Goal: Check status: Check status

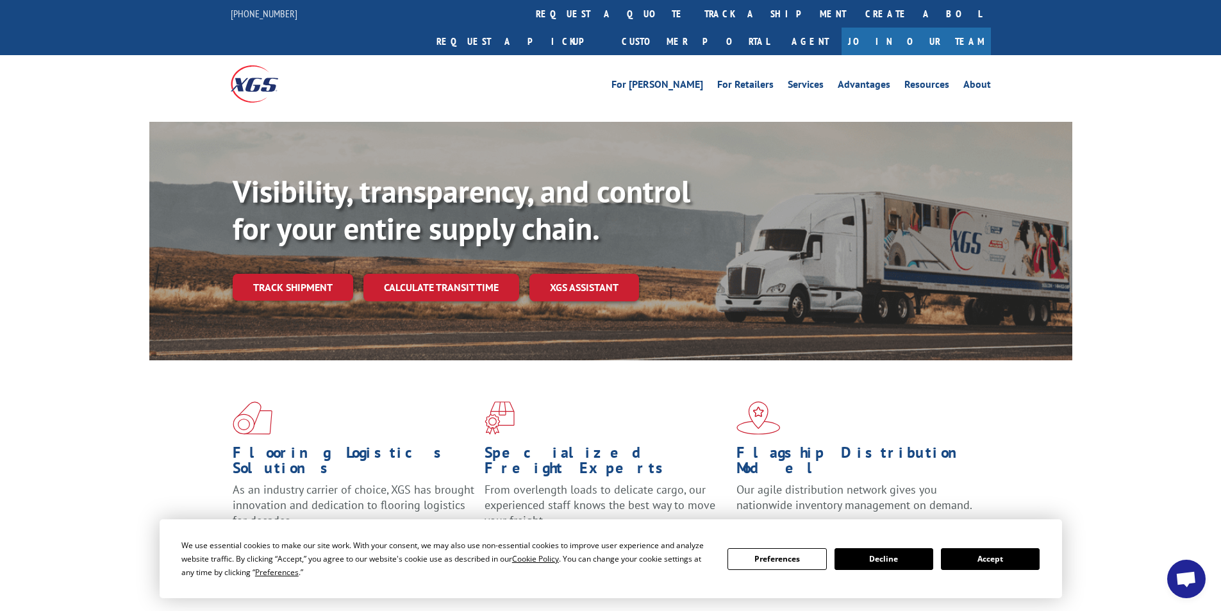
click at [987, 557] on button "Accept" at bounding box center [990, 559] width 99 height 22
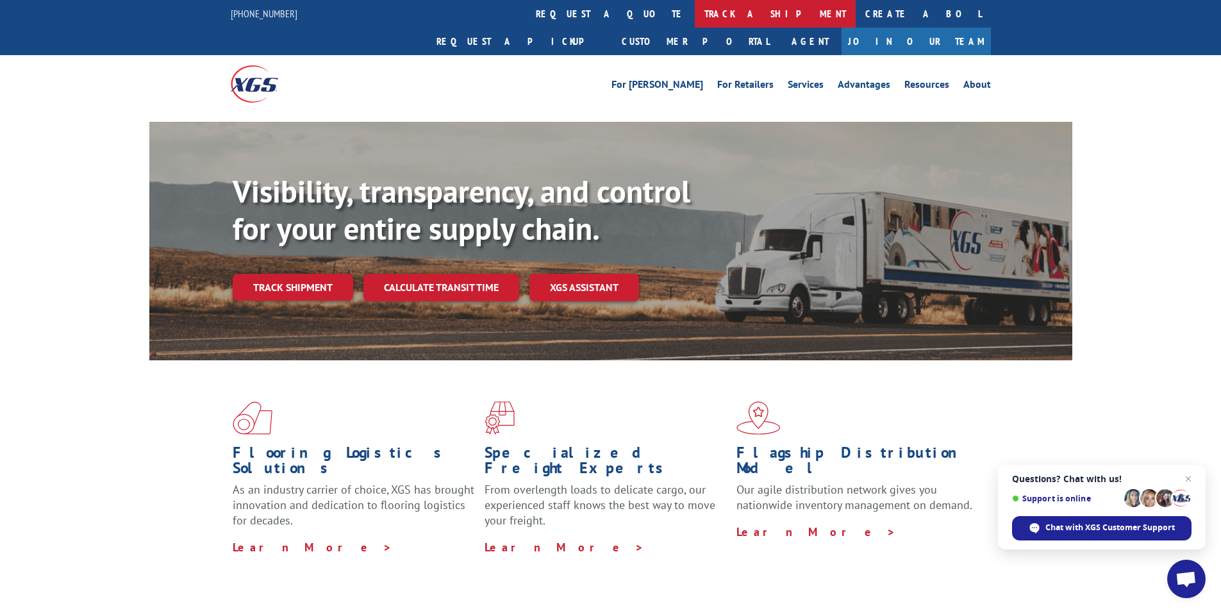
click at [695, 11] on link "track a shipment" at bounding box center [775, 14] width 161 height 28
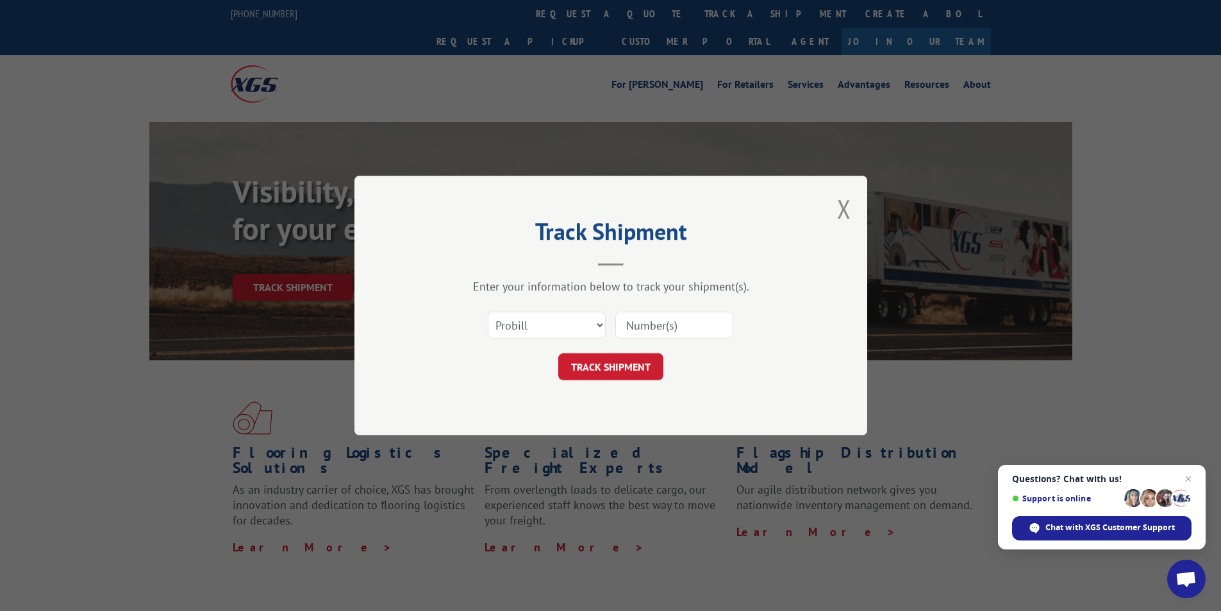
click at [665, 324] on input at bounding box center [674, 324] width 118 height 27
type input "2868831"
click button "TRACK SHIPMENT" at bounding box center [610, 366] width 105 height 27
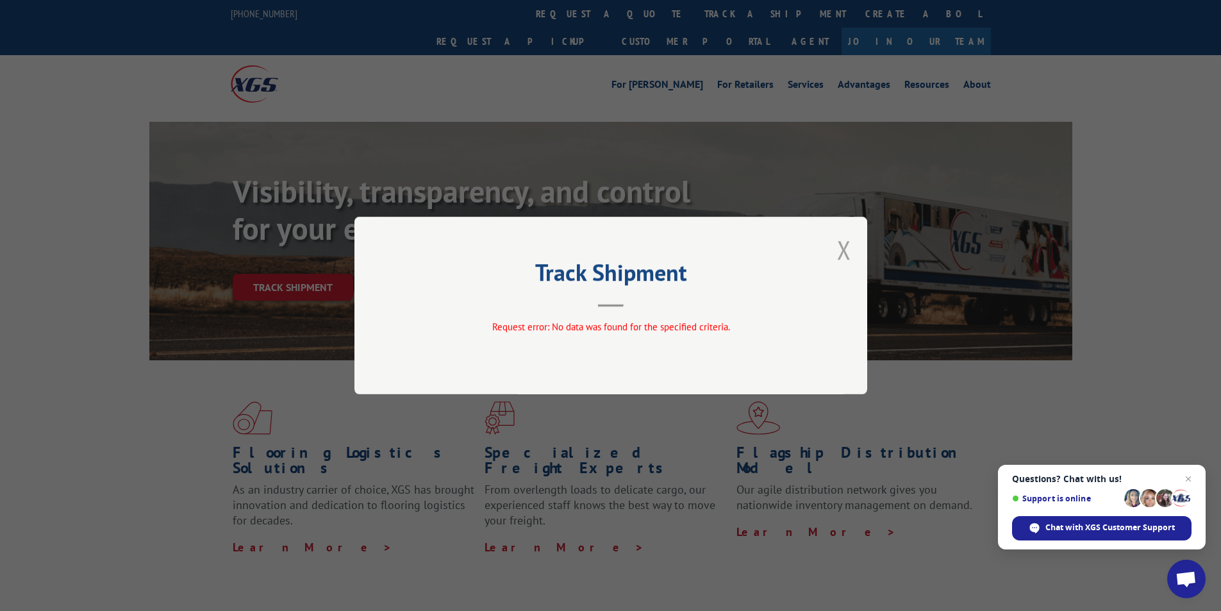
click at [841, 251] on button "Close modal" at bounding box center [844, 250] width 14 height 34
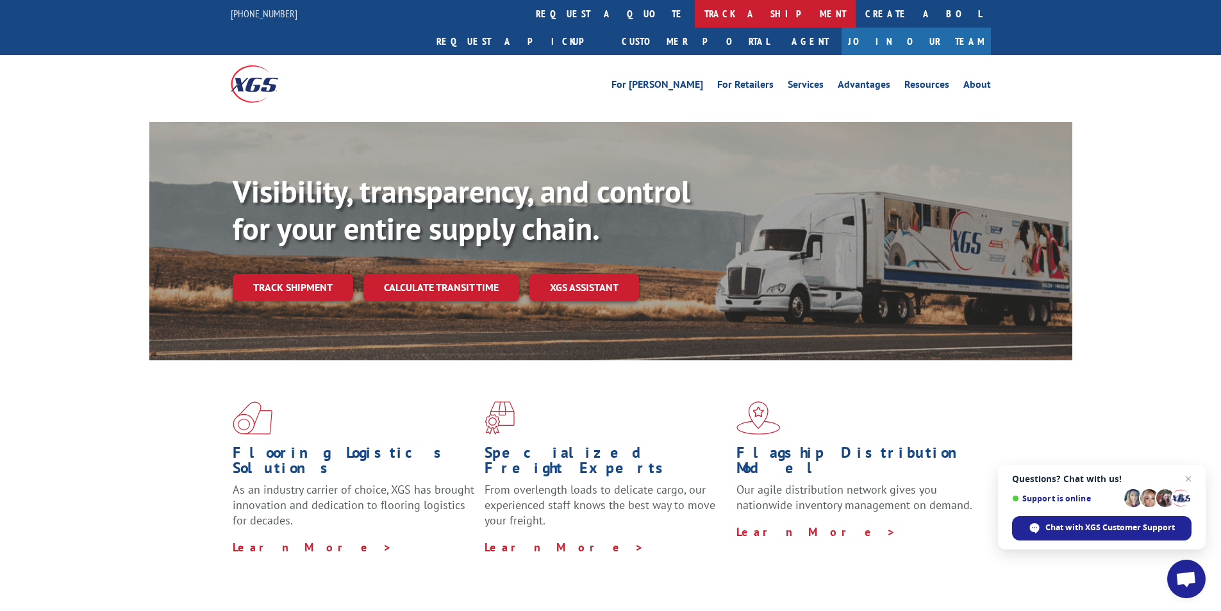
click at [695, 8] on link "track a shipment" at bounding box center [775, 14] width 161 height 28
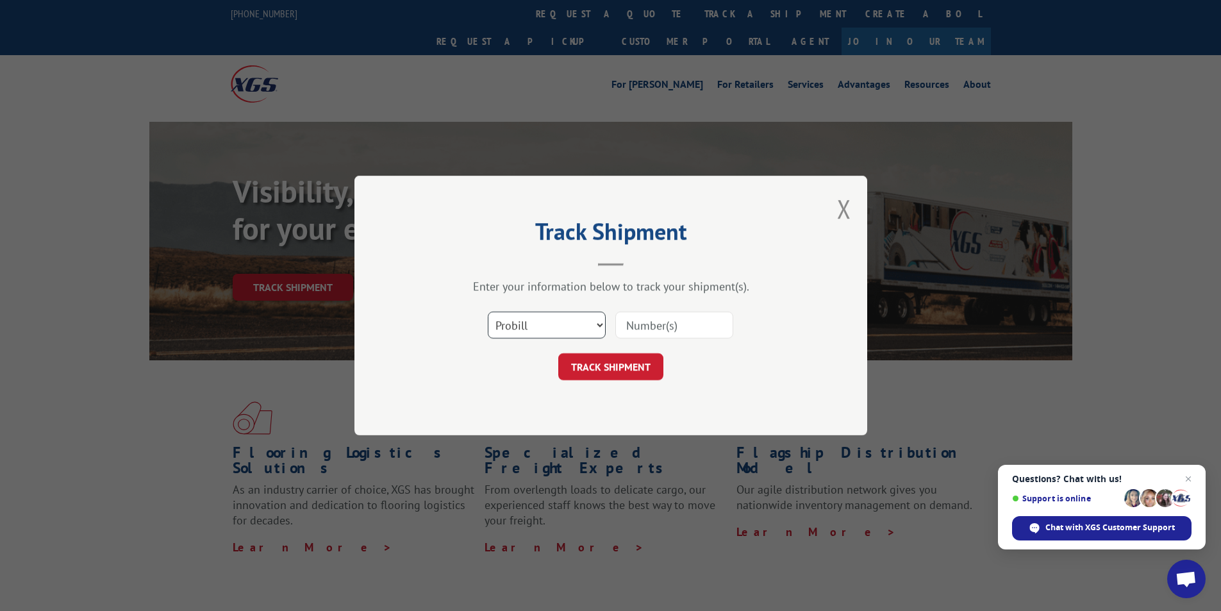
click at [598, 324] on select "Select category... Probill BOL PO" at bounding box center [547, 324] width 118 height 27
select select "bol"
click at [488, 311] on select "Select category... Probill BOL PO" at bounding box center [547, 324] width 118 height 27
click at [645, 328] on input at bounding box center [674, 324] width 118 height 27
type input "2868831"
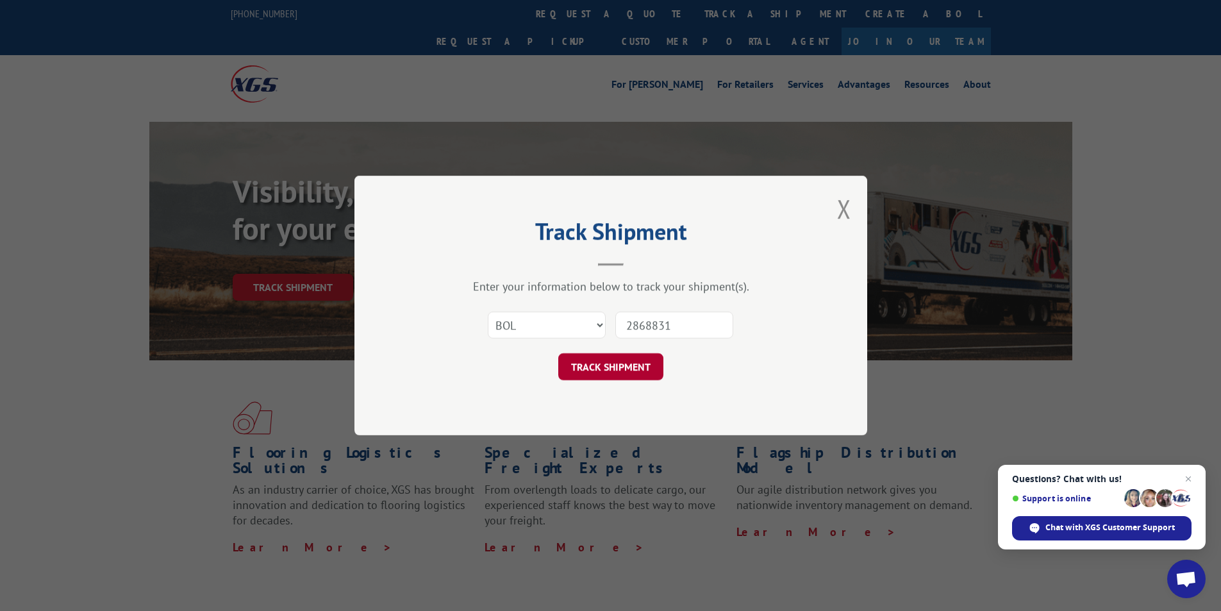
click at [607, 359] on button "TRACK SHIPMENT" at bounding box center [610, 366] width 105 height 27
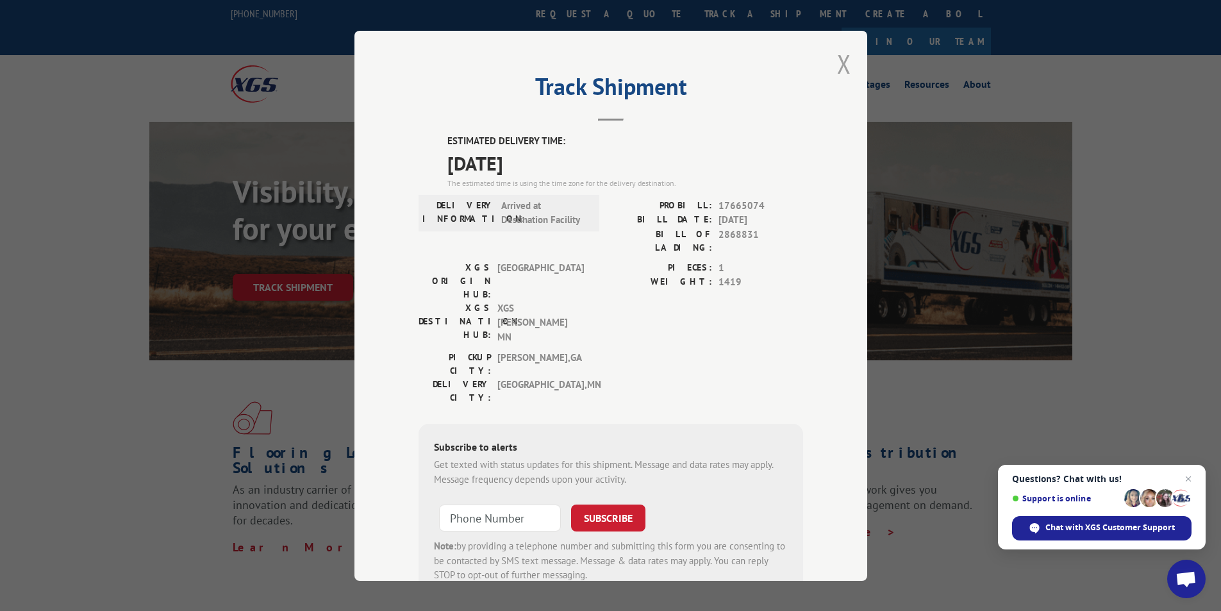
click at [837, 69] on button "Close modal" at bounding box center [844, 64] width 14 height 34
